Goal: Task Accomplishment & Management: Complete application form

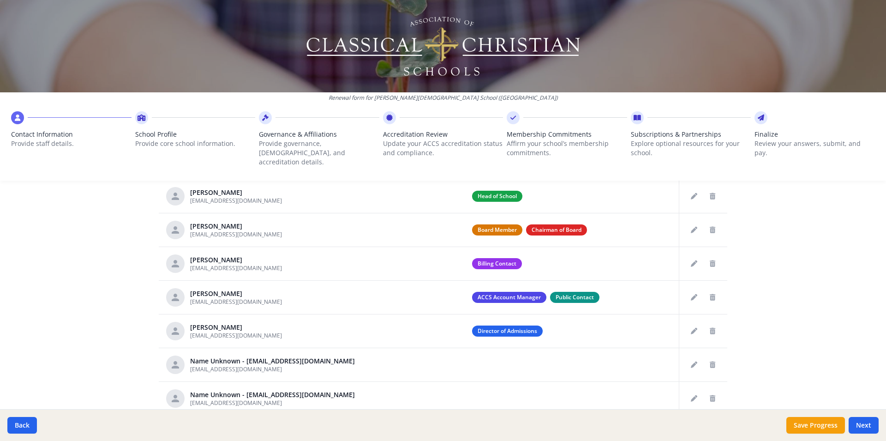
scroll to position [397, 0]
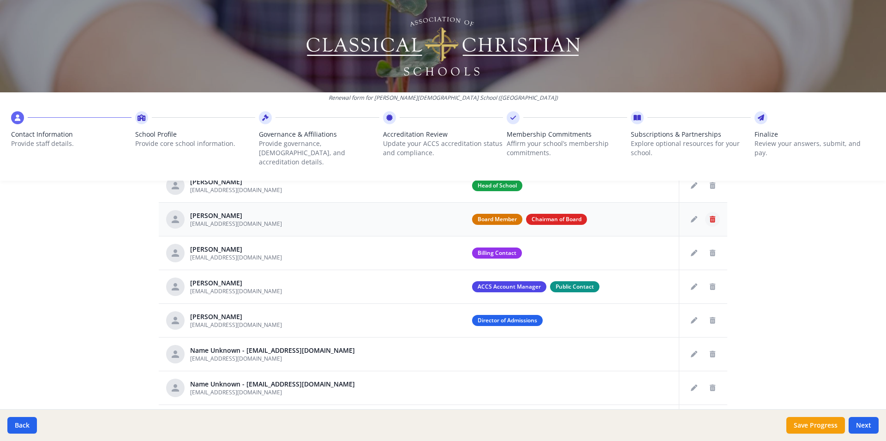
click at [710, 216] on icon "Delete staff" at bounding box center [713, 219] width 6 height 6
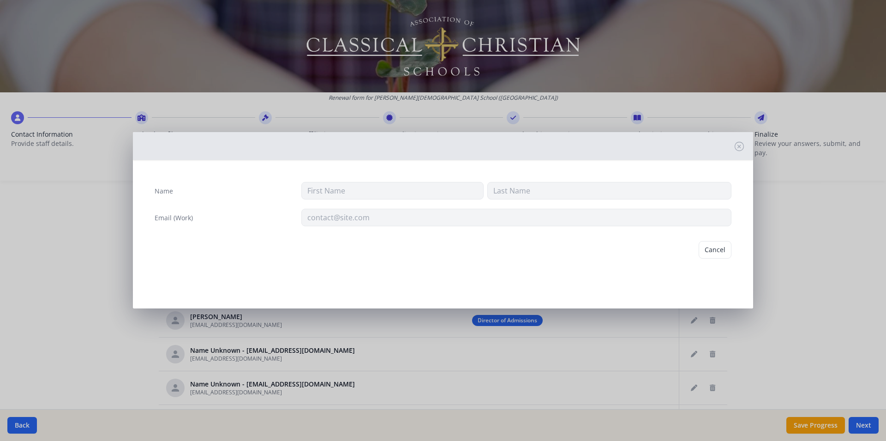
type input "Ab"
type input "[PERSON_NAME]"
type input "[EMAIL_ADDRESS][DOMAIN_NAME]"
click at [717, 250] on button "Delete" at bounding box center [716, 250] width 32 height 18
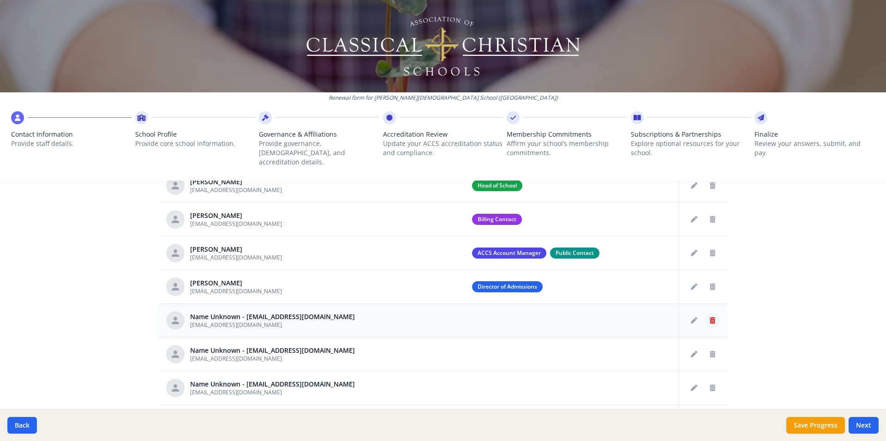
click at [705, 313] on button "Delete staff" at bounding box center [712, 320] width 15 height 15
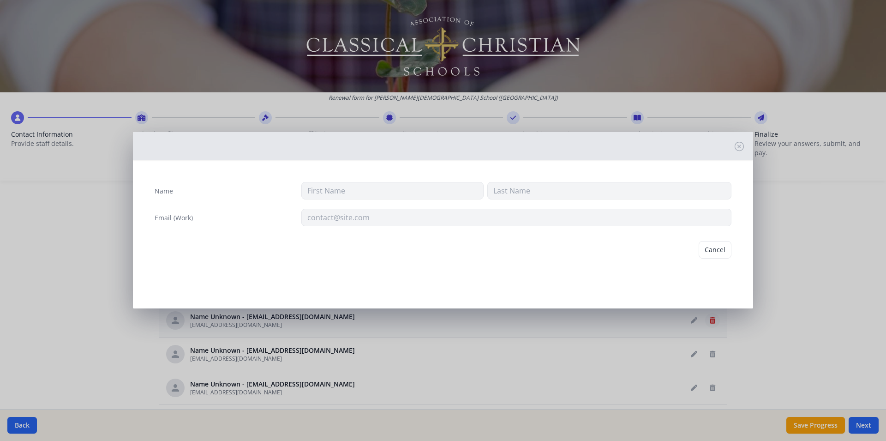
type input "[EMAIL_ADDRESS][DOMAIN_NAME]"
click at [721, 256] on button "Delete" at bounding box center [716, 250] width 32 height 18
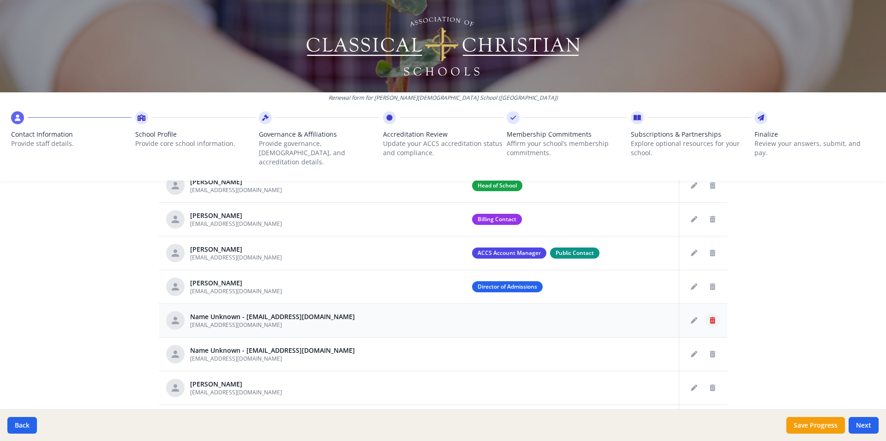
click at [710, 317] on icon "Delete staff" at bounding box center [713, 320] width 6 height 6
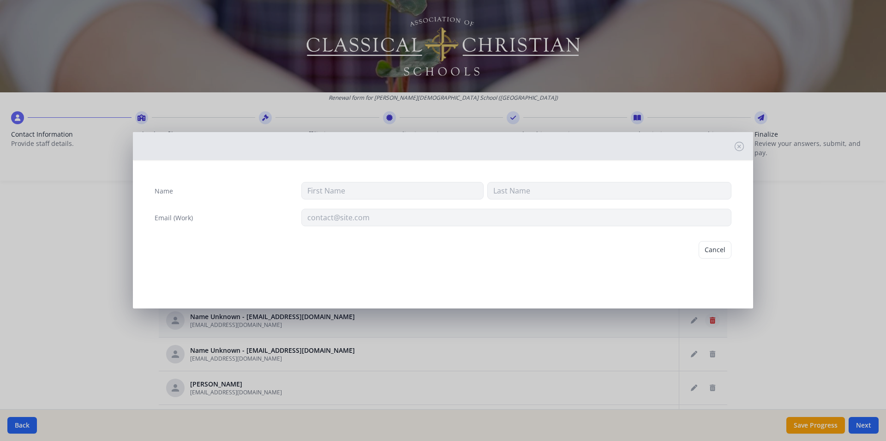
type input "[EMAIL_ADDRESS][DOMAIN_NAME]"
click at [712, 253] on button "Delete" at bounding box center [716, 250] width 32 height 18
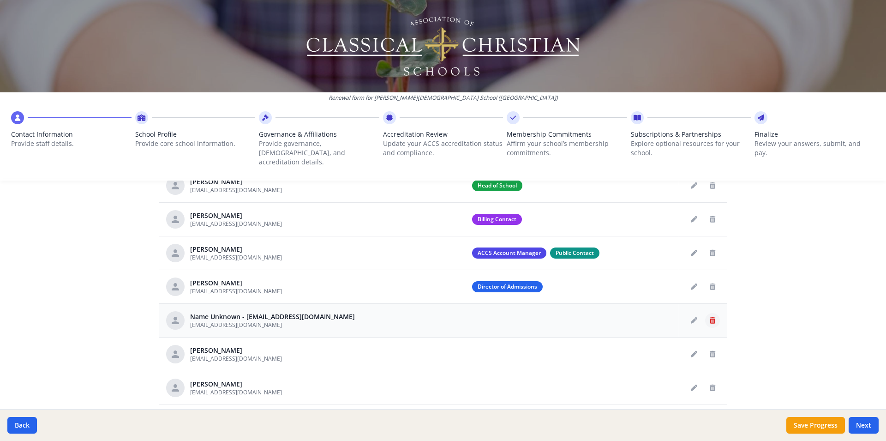
click at [705, 313] on button "Delete staff" at bounding box center [712, 320] width 15 height 15
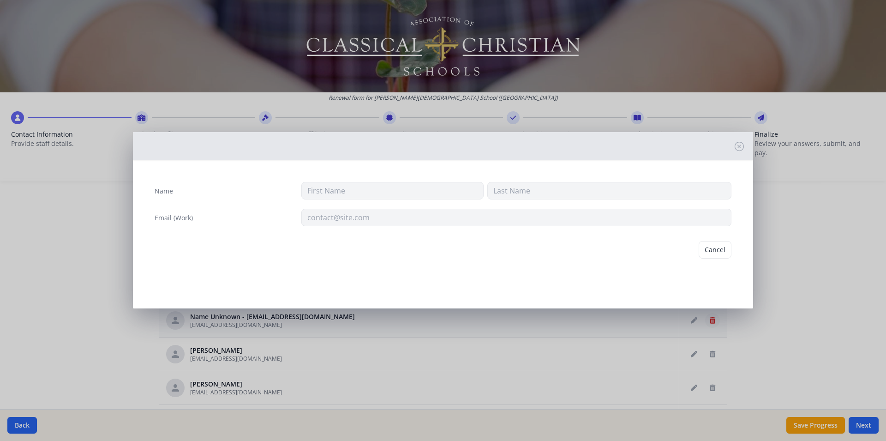
type input "[EMAIL_ADDRESS][DOMAIN_NAME]"
click at [709, 247] on button "Delete" at bounding box center [716, 250] width 32 height 18
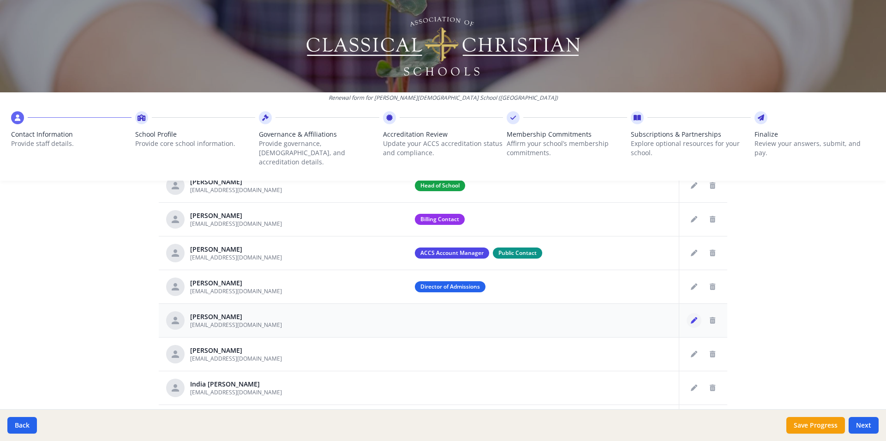
click at [691, 317] on icon "Edit staff" at bounding box center [694, 320] width 6 height 6
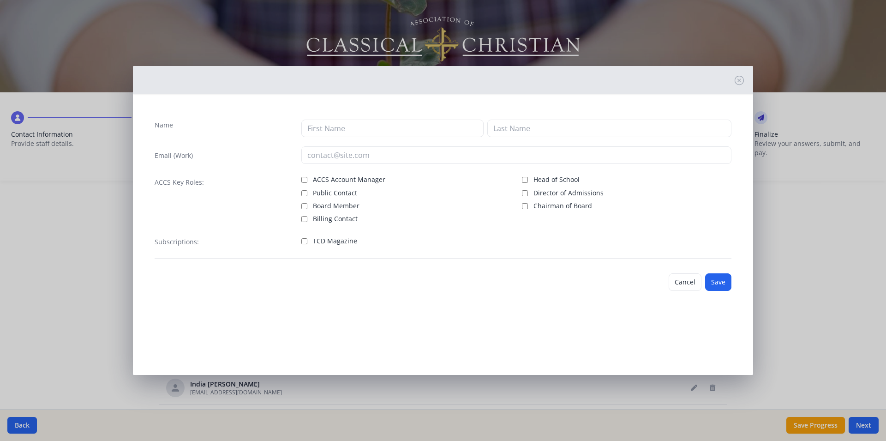
type input "Lauren"
type input "[PERSON_NAME]"
type input "[EMAIL_ADDRESS][DOMAIN_NAME]"
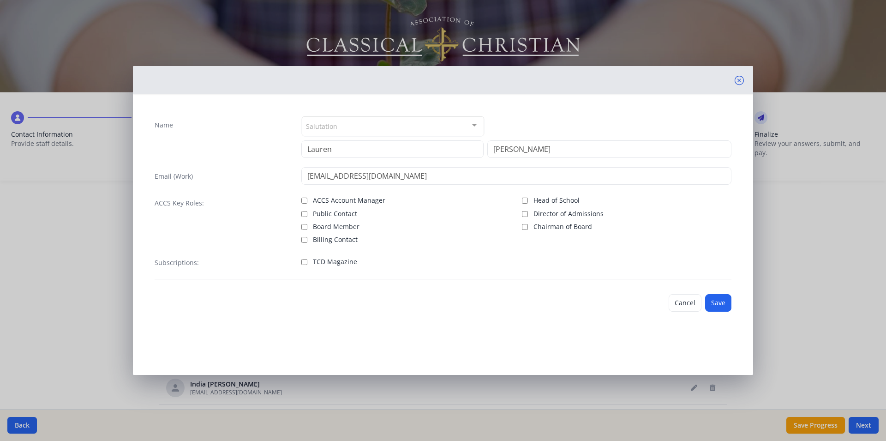
click at [736, 80] on icon at bounding box center [739, 80] width 9 height 9
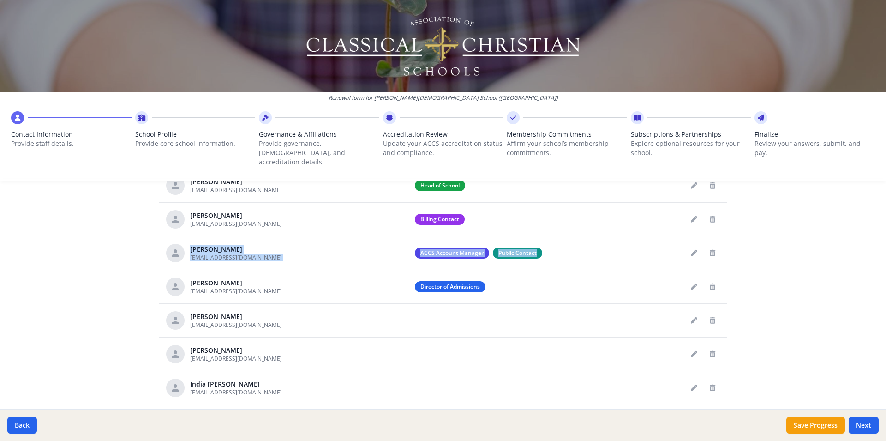
drag, startPoint x: 714, startPoint y: 218, endPoint x: 717, endPoint y: 232, distance: 13.7
click at [717, 232] on div "Name / Work Email Key Roles Actions [PERSON_NAME] [EMAIL_ADDRESS][DOMAIN_NAME] …" at bounding box center [443, 295] width 569 height 295
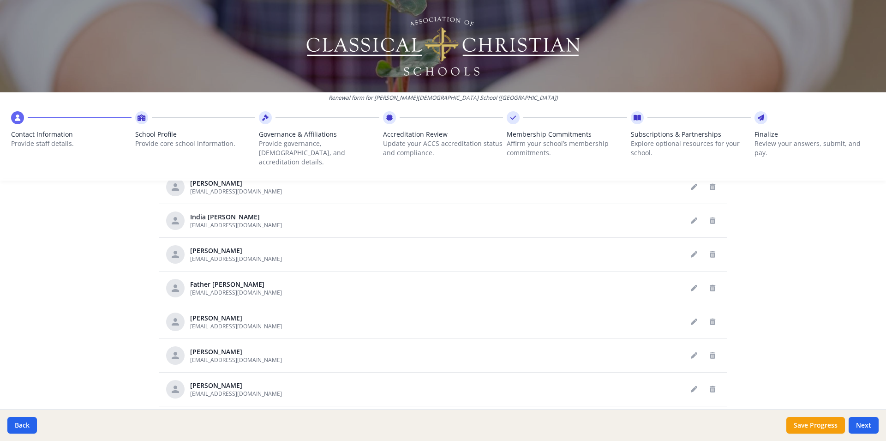
scroll to position [178, 0]
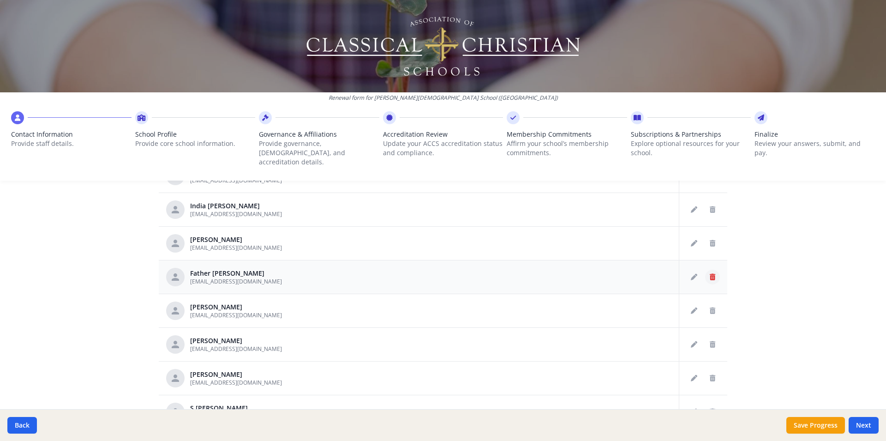
click at [710, 274] on icon "Delete staff" at bounding box center [713, 277] width 6 height 6
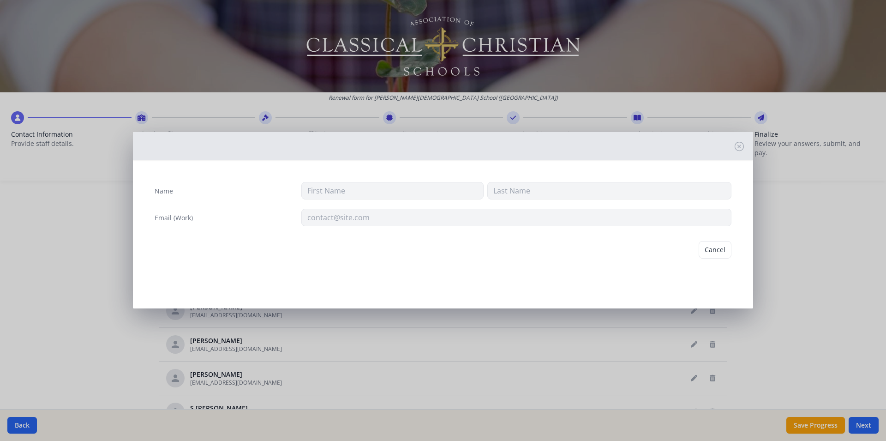
type input "Father [PERSON_NAME]"
type input "[PERSON_NAME]"
type input "[EMAIL_ADDRESS][DOMAIN_NAME]"
click at [716, 250] on button "Delete" at bounding box center [716, 250] width 32 height 18
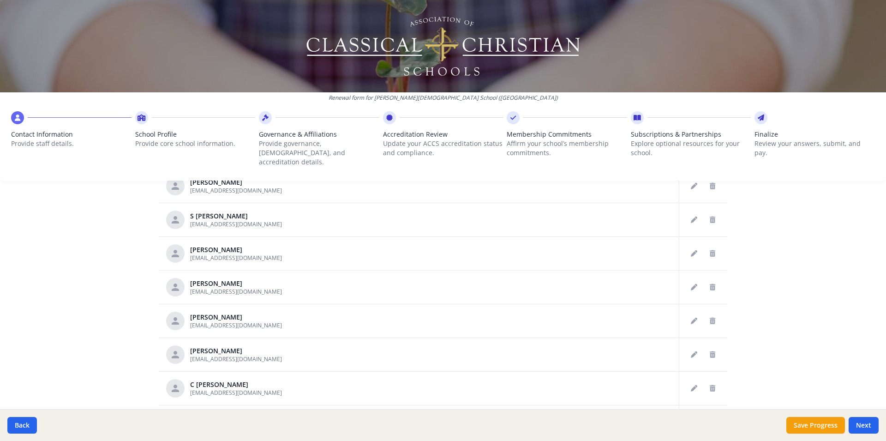
scroll to position [324, 0]
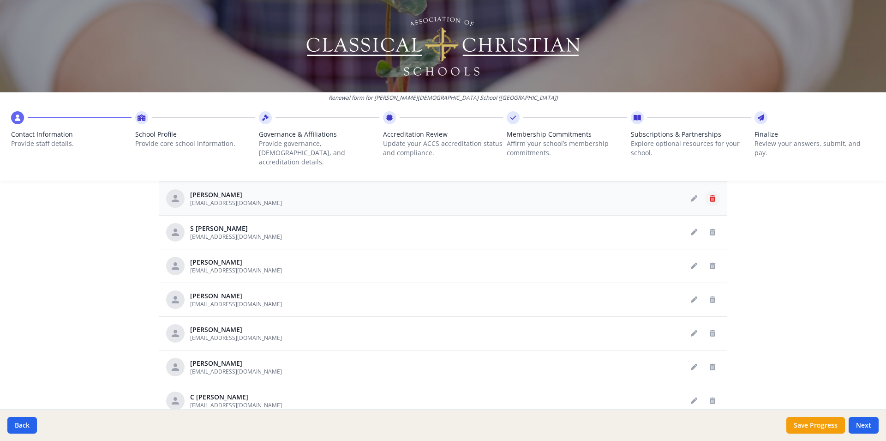
click at [705, 195] on button "Delete staff" at bounding box center [712, 198] width 15 height 15
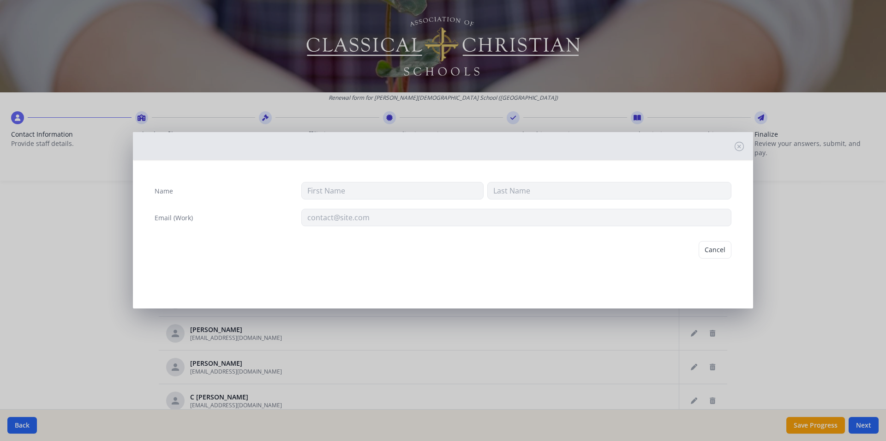
type input "[PERSON_NAME]"
type input "[EMAIL_ADDRESS][DOMAIN_NAME]"
click at [718, 251] on button "Delete" at bounding box center [716, 250] width 32 height 18
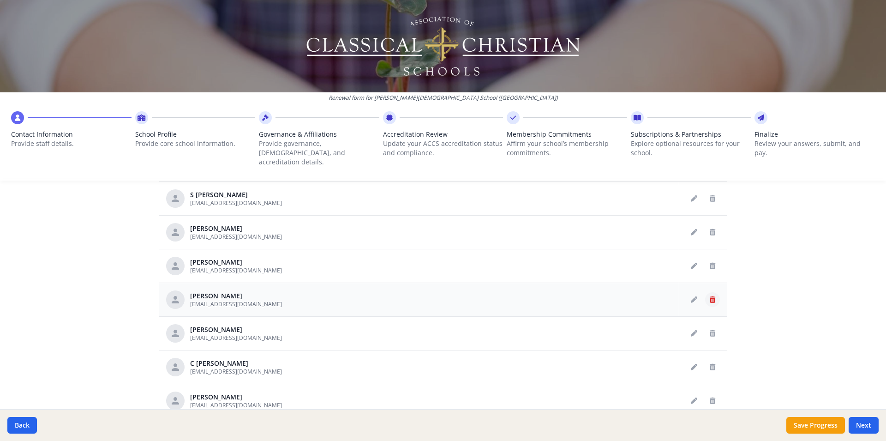
click at [705, 292] on button "Delete staff" at bounding box center [712, 299] width 15 height 15
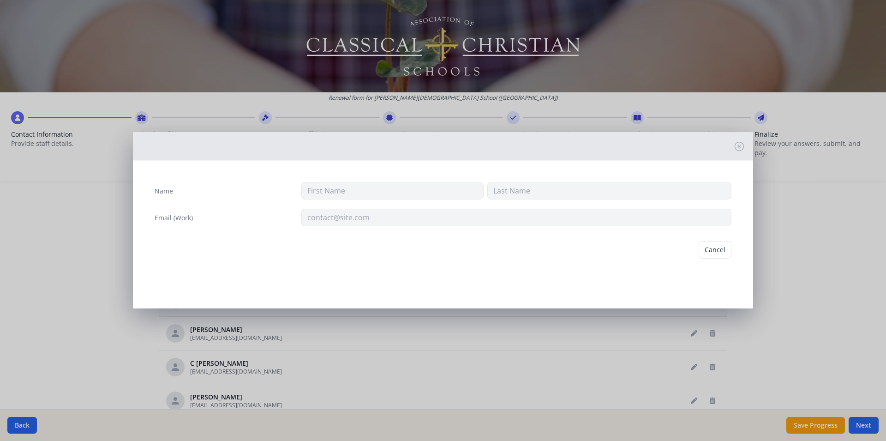
type input "[PERSON_NAME]"
type input "[EMAIL_ADDRESS][DOMAIN_NAME]"
drag, startPoint x: 717, startPoint y: 252, endPoint x: 714, endPoint y: 259, distance: 7.5
click at [717, 252] on button "Delete" at bounding box center [716, 250] width 32 height 18
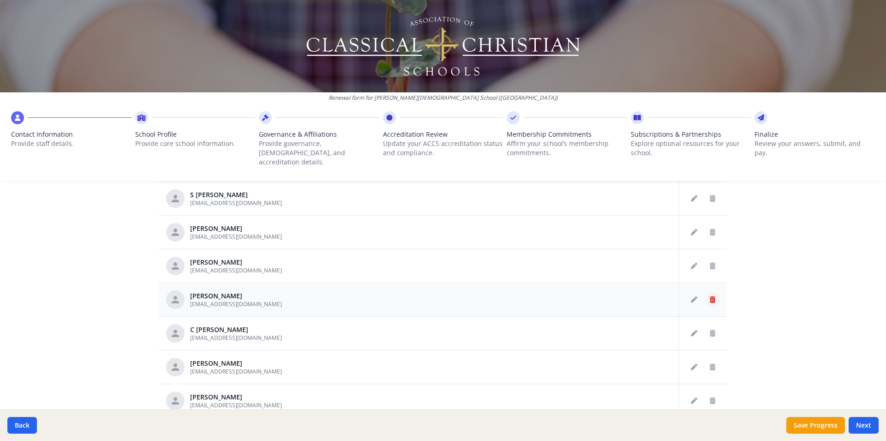
click at [707, 295] on button "Delete staff" at bounding box center [712, 299] width 15 height 15
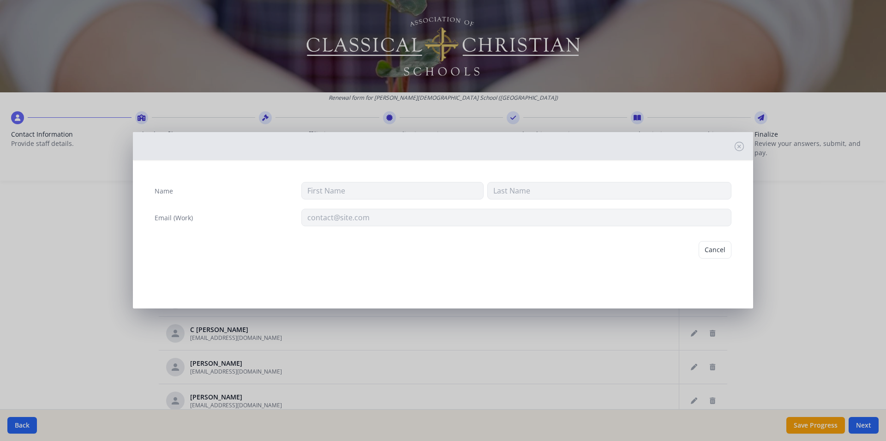
type input "[PERSON_NAME]"
type input "[EMAIL_ADDRESS][DOMAIN_NAME]"
click at [718, 249] on button "Delete" at bounding box center [716, 250] width 32 height 18
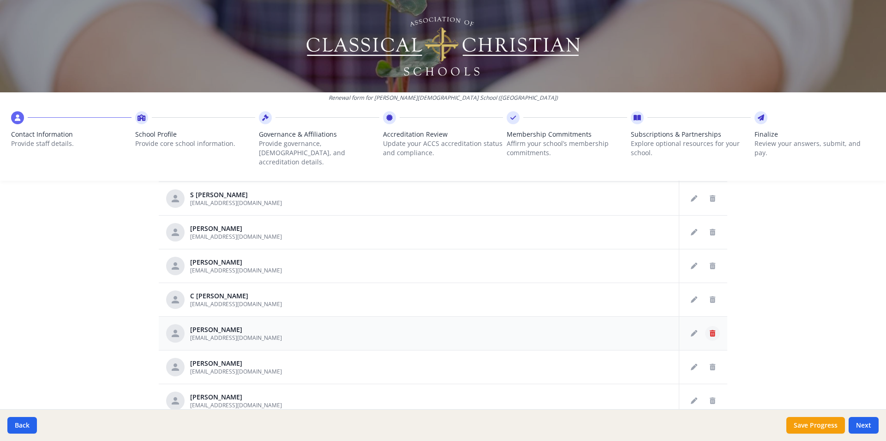
click at [705, 326] on button "Delete staff" at bounding box center [712, 333] width 15 height 15
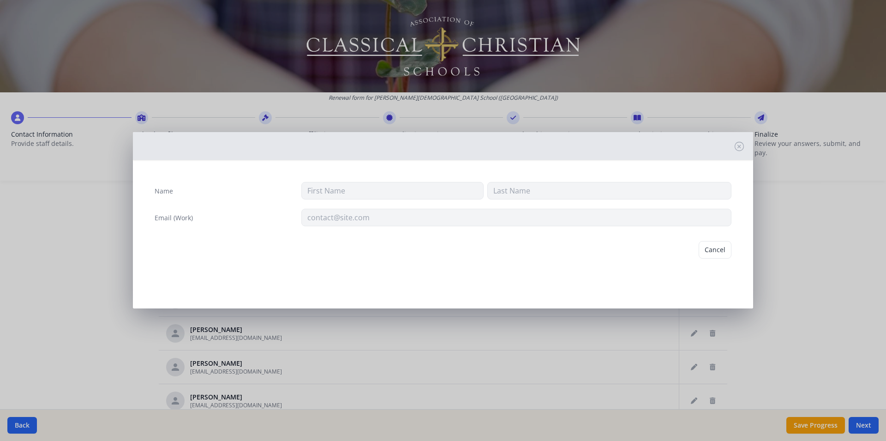
type input "[PERSON_NAME] [PERSON_NAME]"
type input "Shepherd"
type input "[EMAIL_ADDRESS][DOMAIN_NAME]"
click at [718, 253] on button "Delete" at bounding box center [716, 250] width 32 height 18
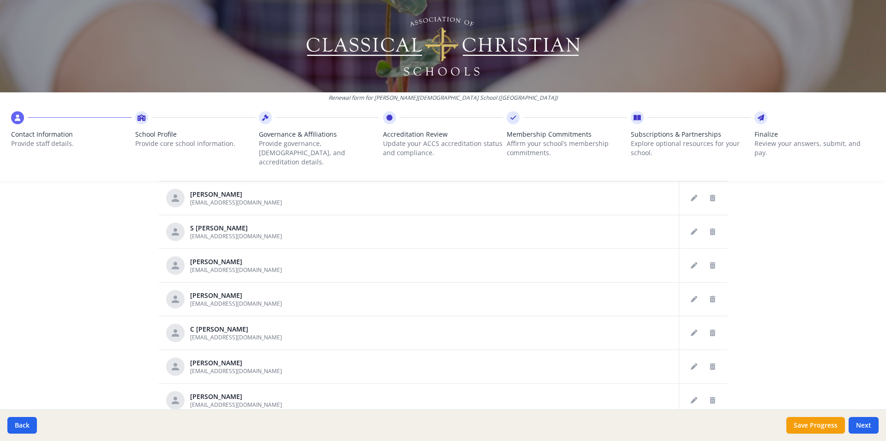
scroll to position [248, 0]
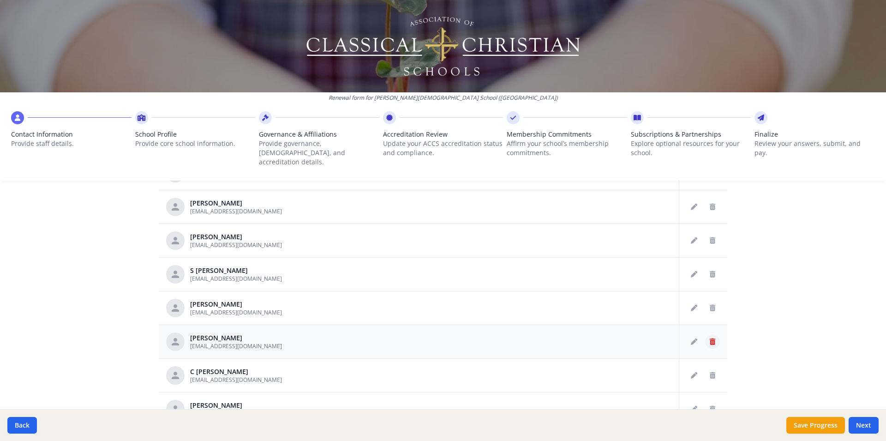
click at [710, 338] on icon "Delete staff" at bounding box center [713, 341] width 6 height 6
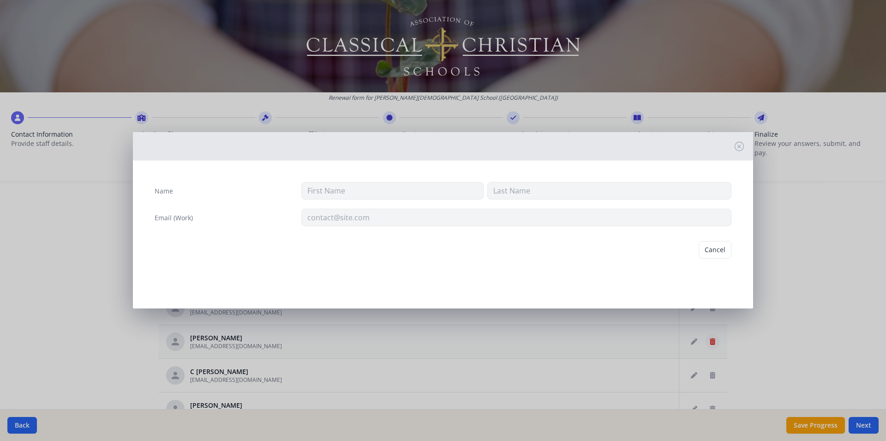
type input "[PERSON_NAME]"
type input "[EMAIL_ADDRESS][DOMAIN_NAME]"
click at [707, 251] on button "Delete" at bounding box center [716, 250] width 32 height 18
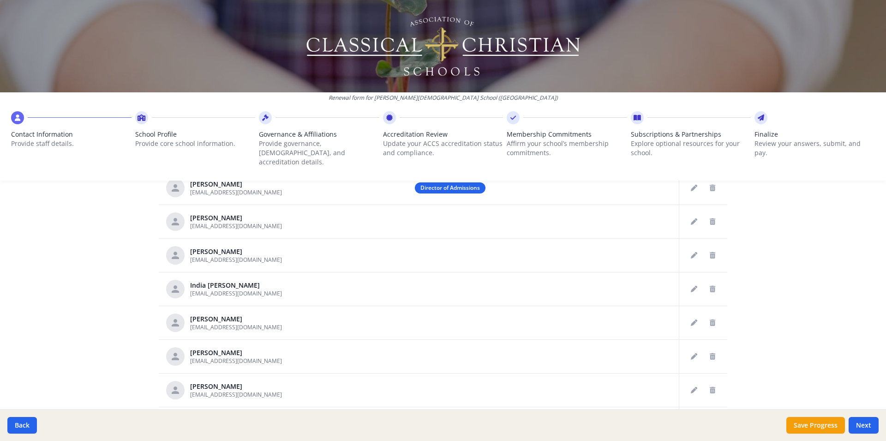
scroll to position [264, 0]
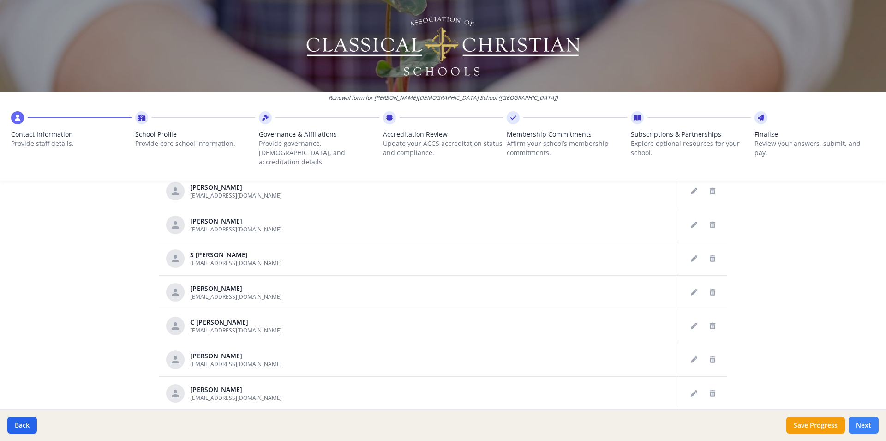
click at [867, 427] on button "Next" at bounding box center [864, 425] width 30 height 17
type input "[PHONE_NUMBER]"
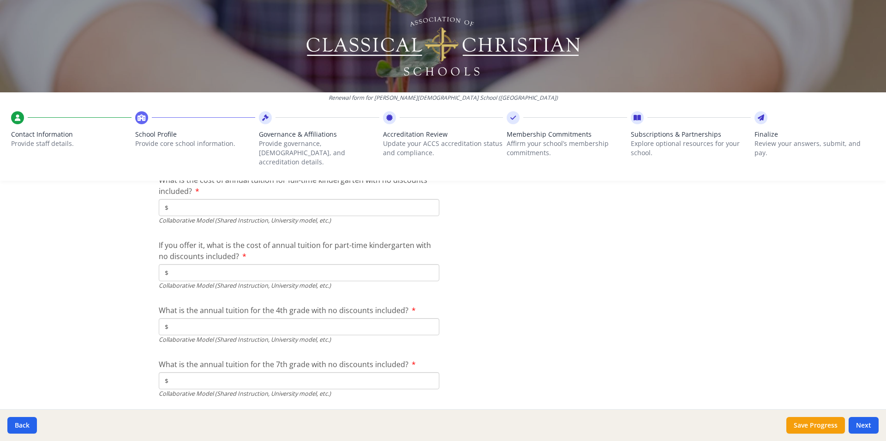
scroll to position [3007, 0]
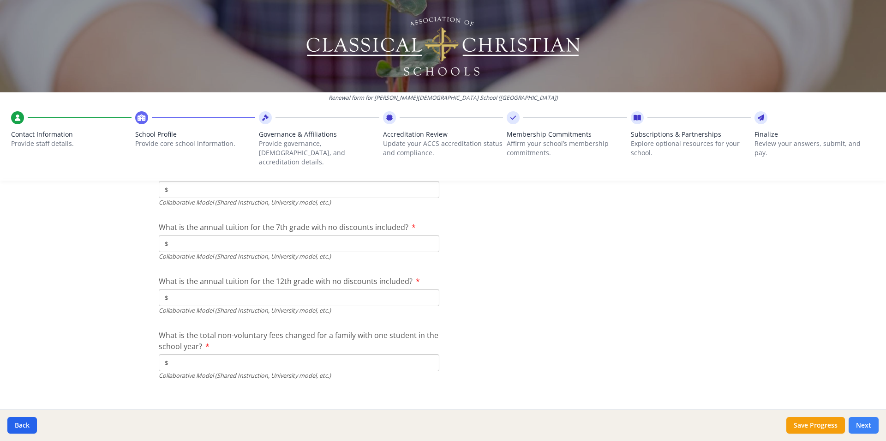
click at [861, 422] on button "Next" at bounding box center [864, 425] width 30 height 17
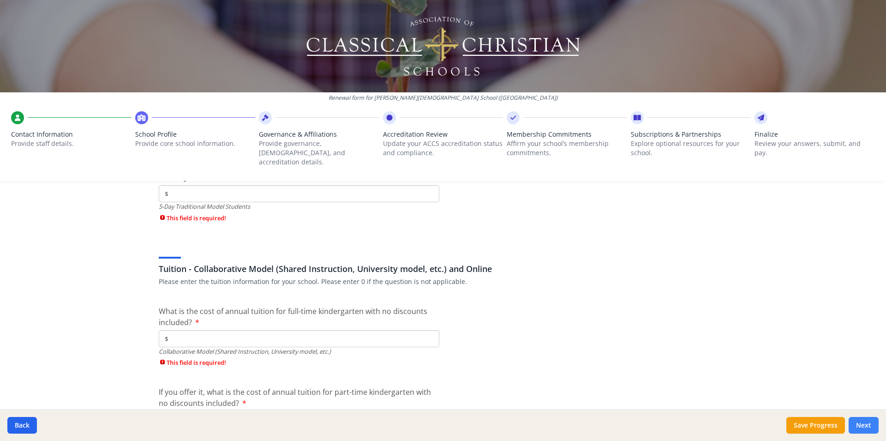
scroll to position [3275, 0]
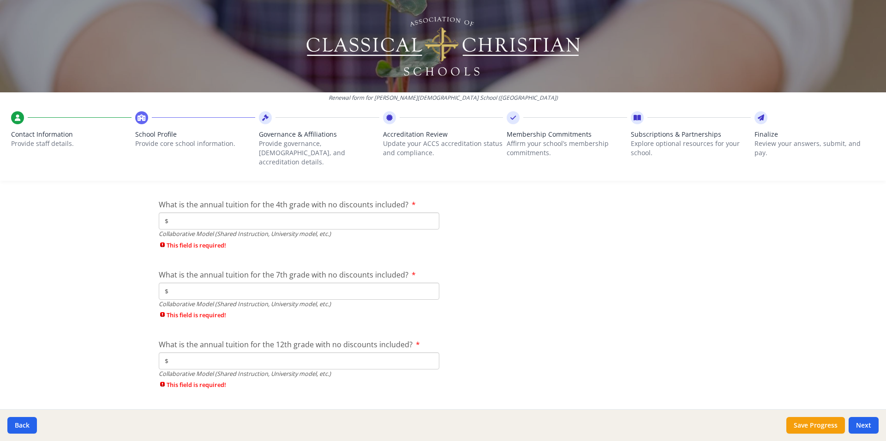
click at [389, 120] on icon at bounding box center [389, 117] width 6 height 9
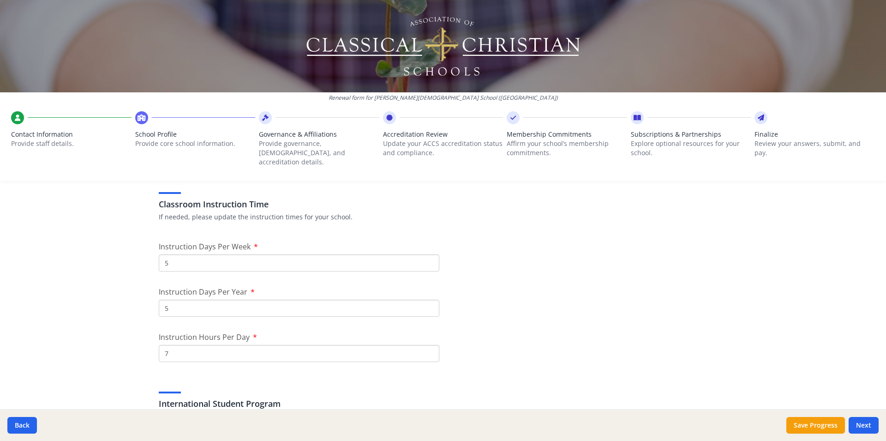
scroll to position [766, 0]
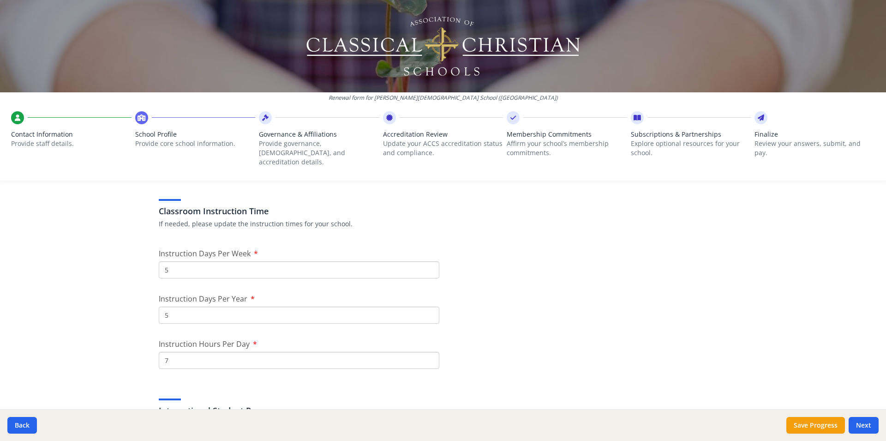
click at [389, 120] on icon at bounding box center [389, 117] width 6 height 9
click at [262, 118] on icon at bounding box center [265, 117] width 6 height 9
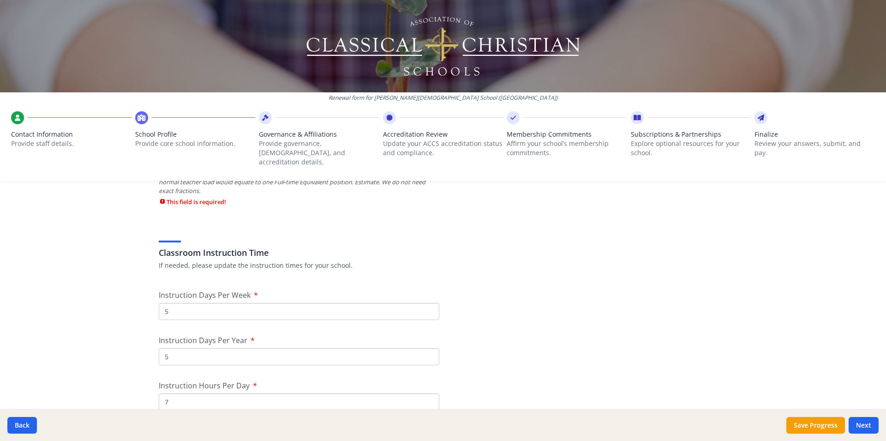
scroll to position [705, 0]
